Goal: Task Accomplishment & Management: Manage account settings

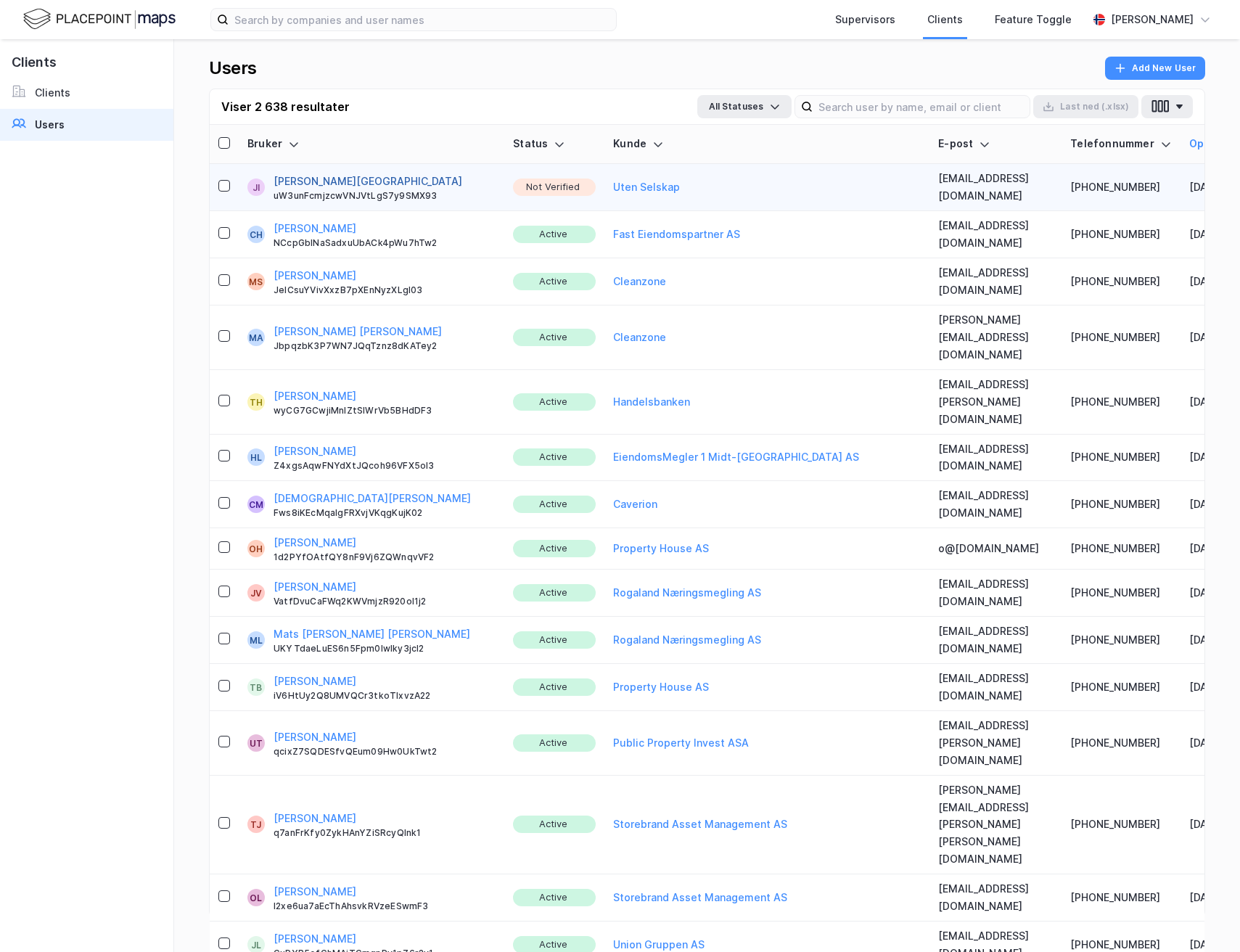
drag, startPoint x: 374, startPoint y: 155, endPoint x: 305, endPoint y: 177, distance: 72.4
click at [305, 177] on button "[PERSON_NAME][GEOGRAPHIC_DATA]" at bounding box center [368, 181] width 188 height 18
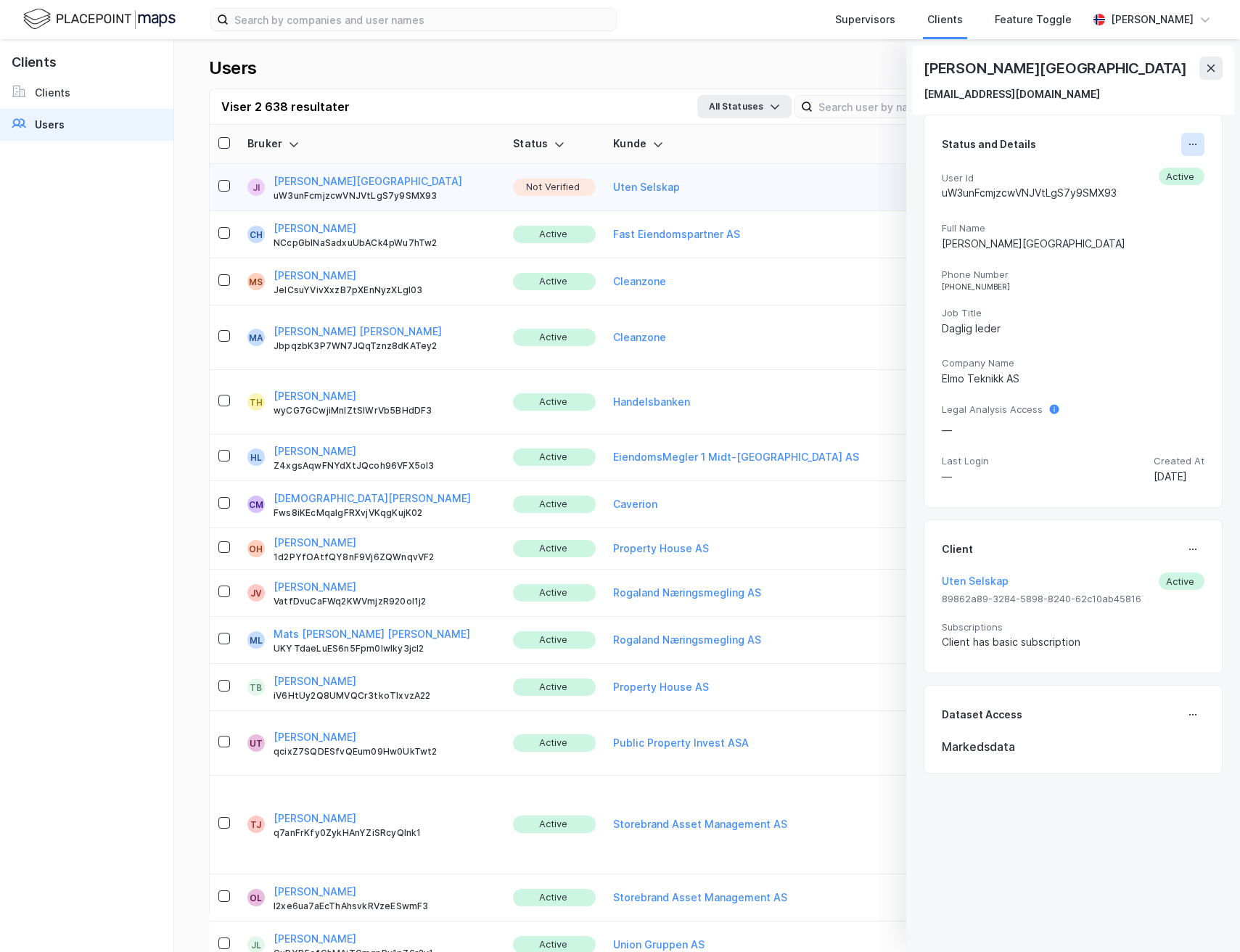
click at [1187, 149] on icon at bounding box center [1193, 145] width 12 height 12
